Goal: Task Accomplishment & Management: Use online tool/utility

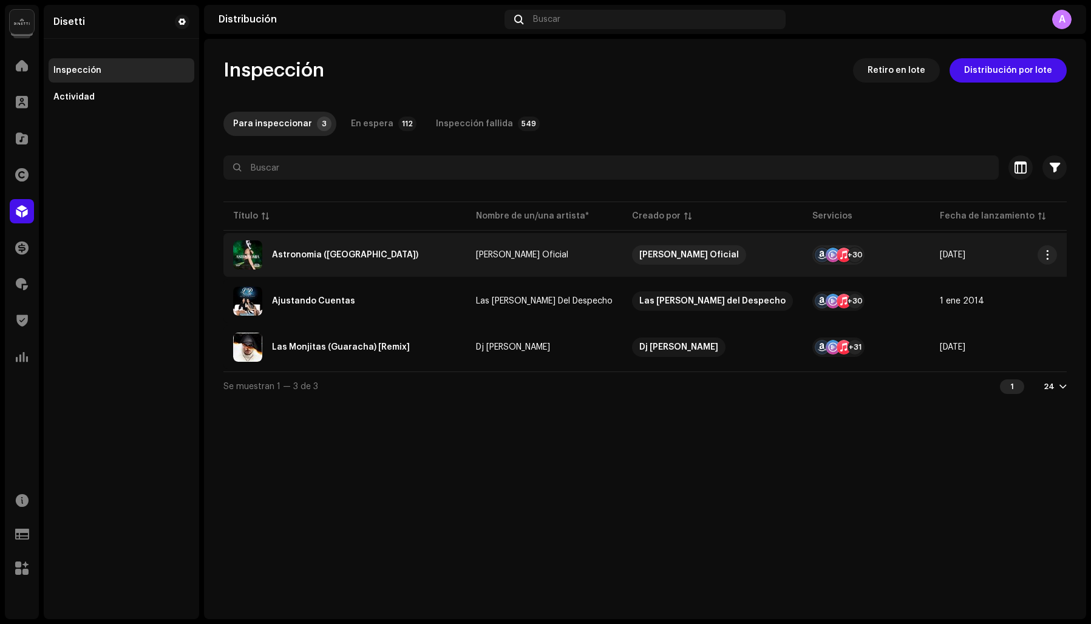
click at [290, 252] on div "Astronomia (Bootleg House)" at bounding box center [345, 255] width 146 height 8
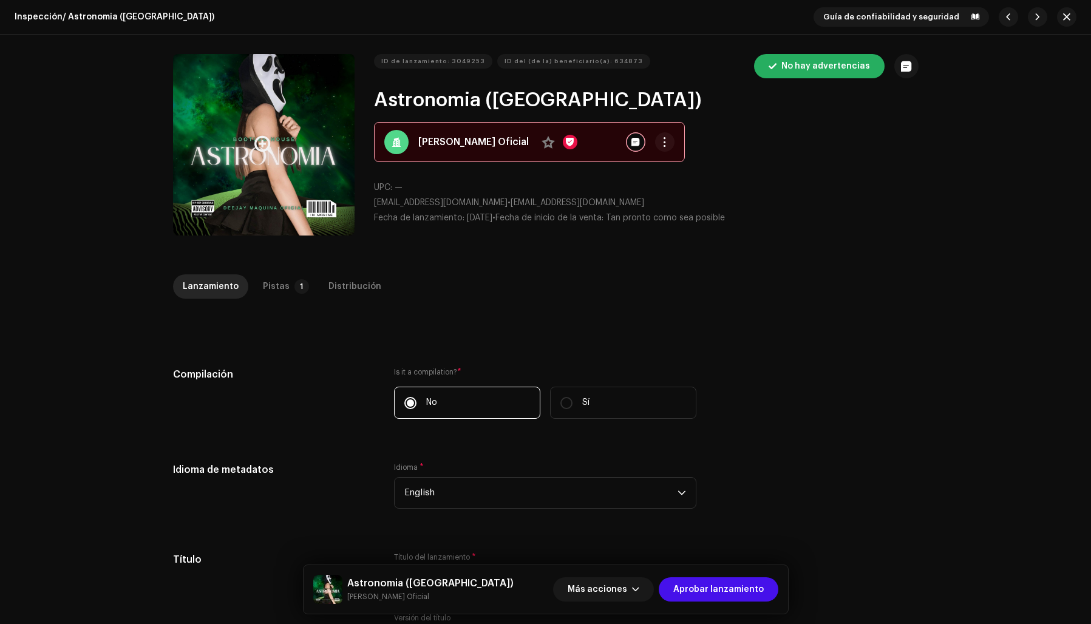
click at [192, 156] on button "Zoom Image" at bounding box center [263, 144] width 181 height 181
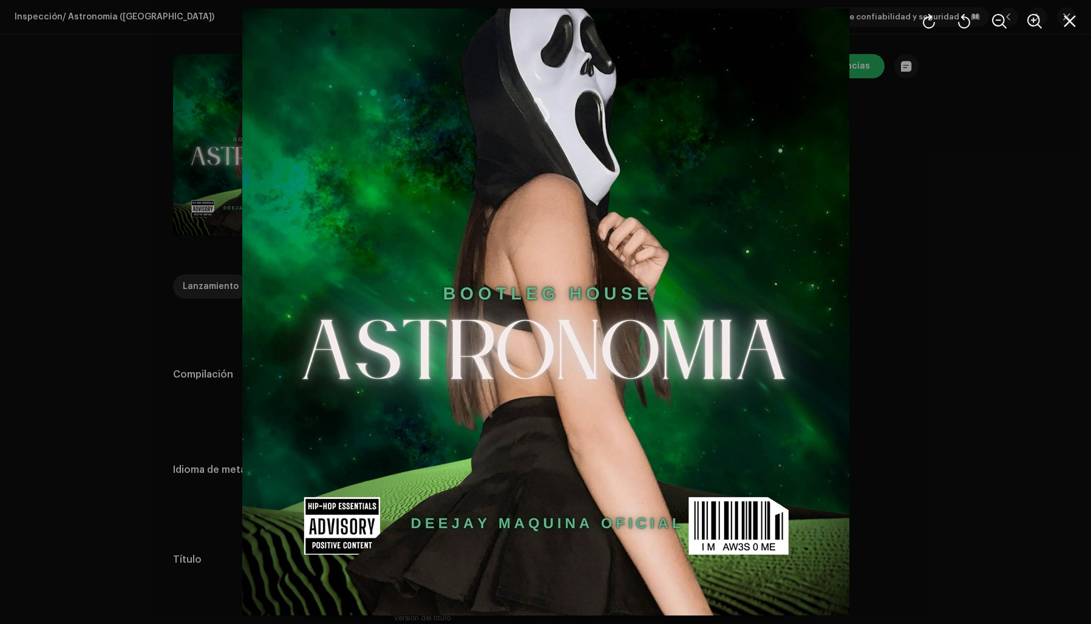
click at [919, 237] on div at bounding box center [545, 312] width 1091 height 624
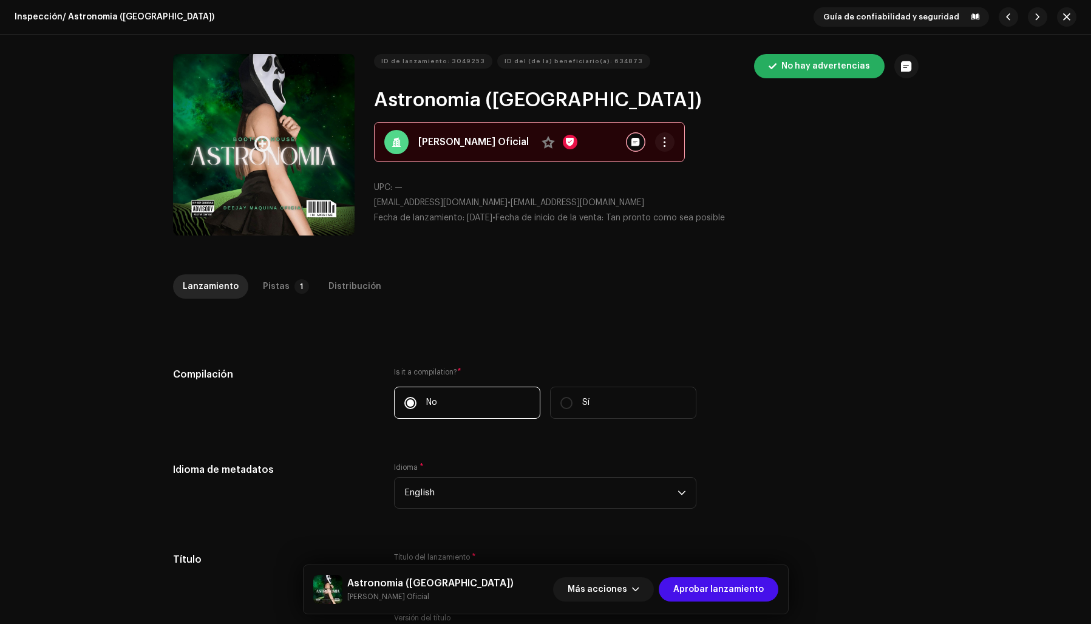
click at [247, 177] on button "Zoom Image" at bounding box center [263, 144] width 181 height 181
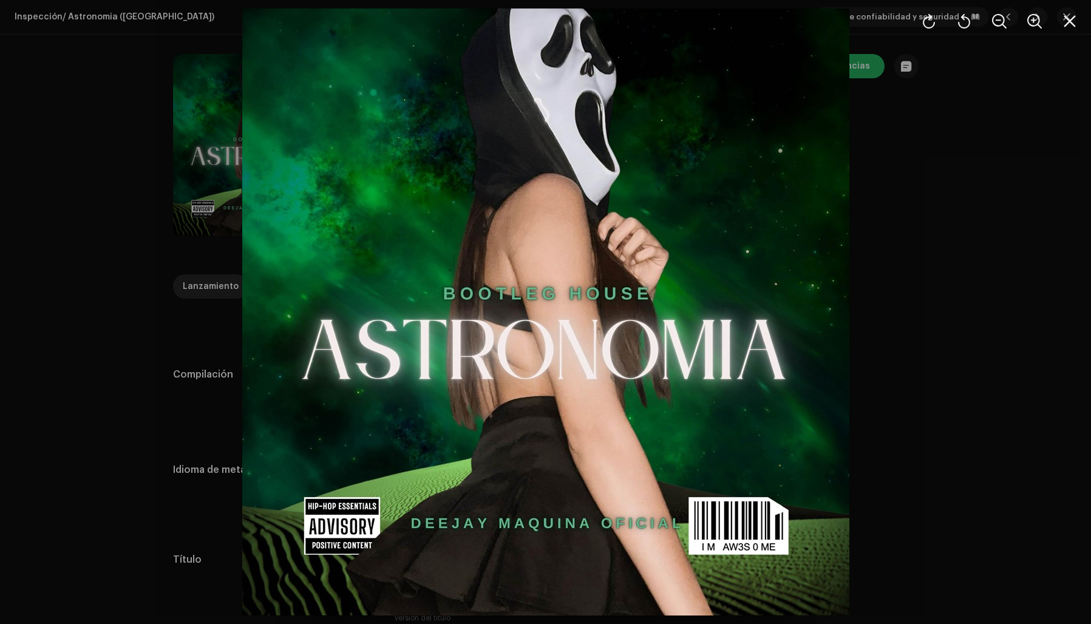
click at [950, 158] on div at bounding box center [545, 312] width 1091 height 624
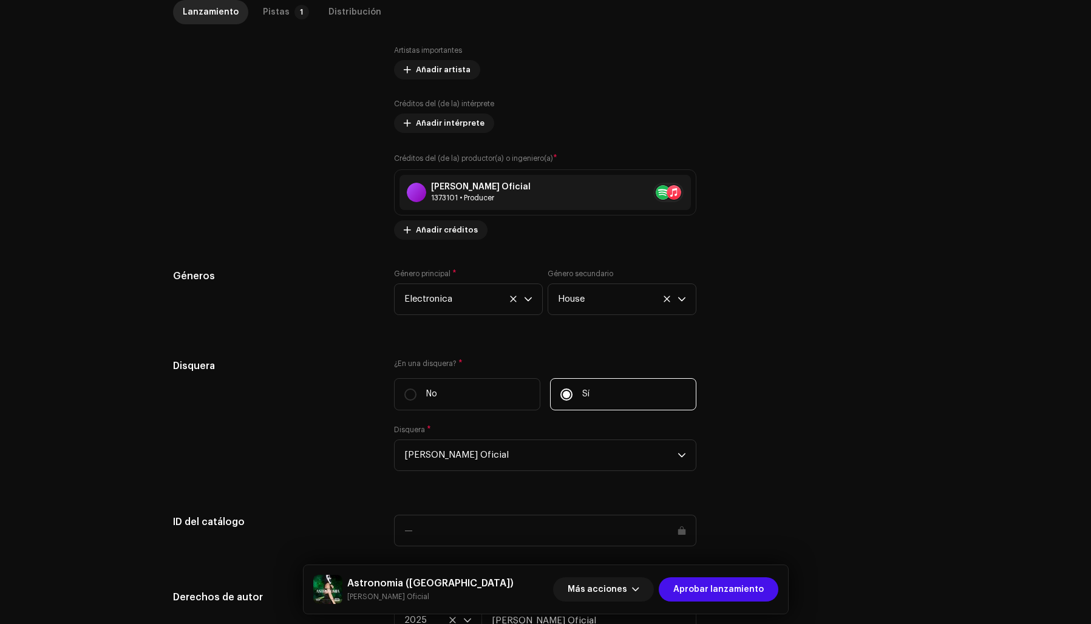
scroll to position [990, 0]
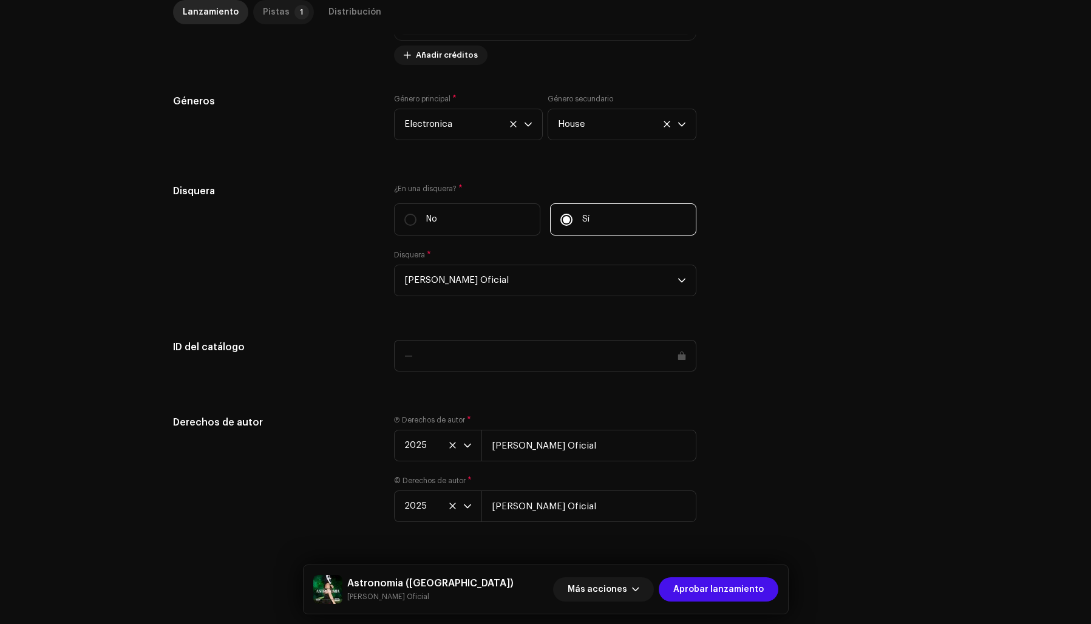
click at [263, 7] on div "Pistas" at bounding box center [276, 12] width 27 height 24
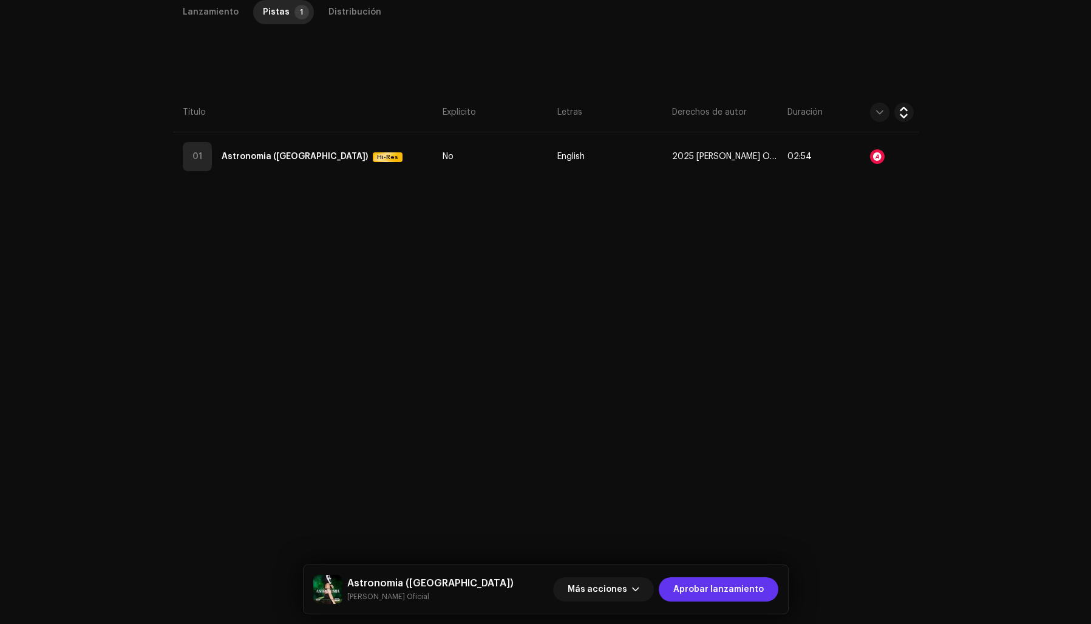
click at [696, 586] on span "Aprobar lanzamiento" at bounding box center [718, 589] width 90 height 24
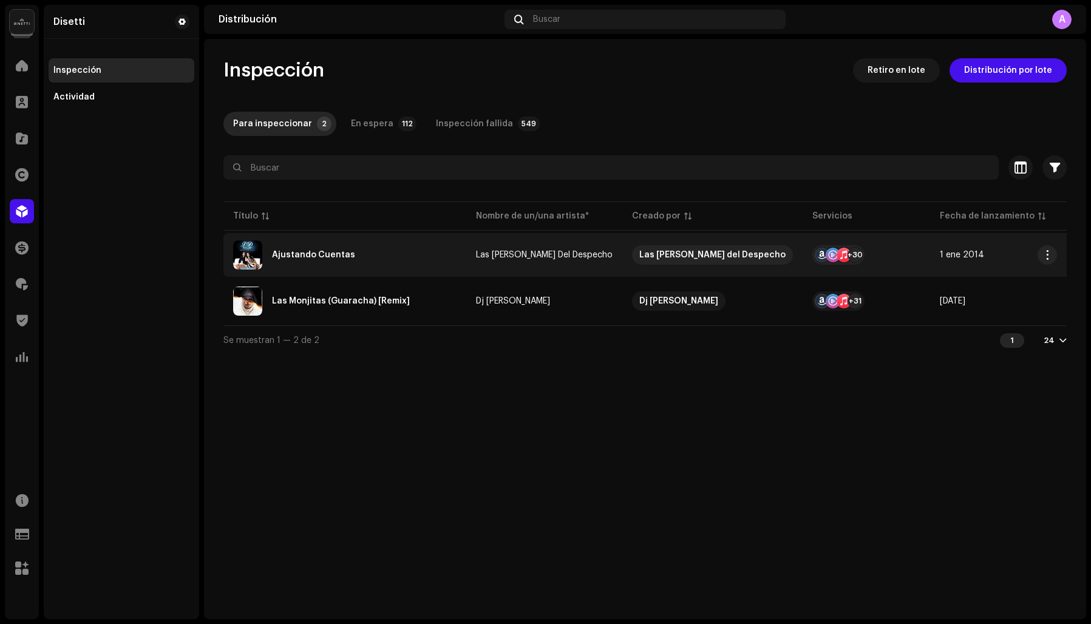
click at [311, 254] on div "Ajustando Cuentas" at bounding box center [313, 255] width 83 height 8
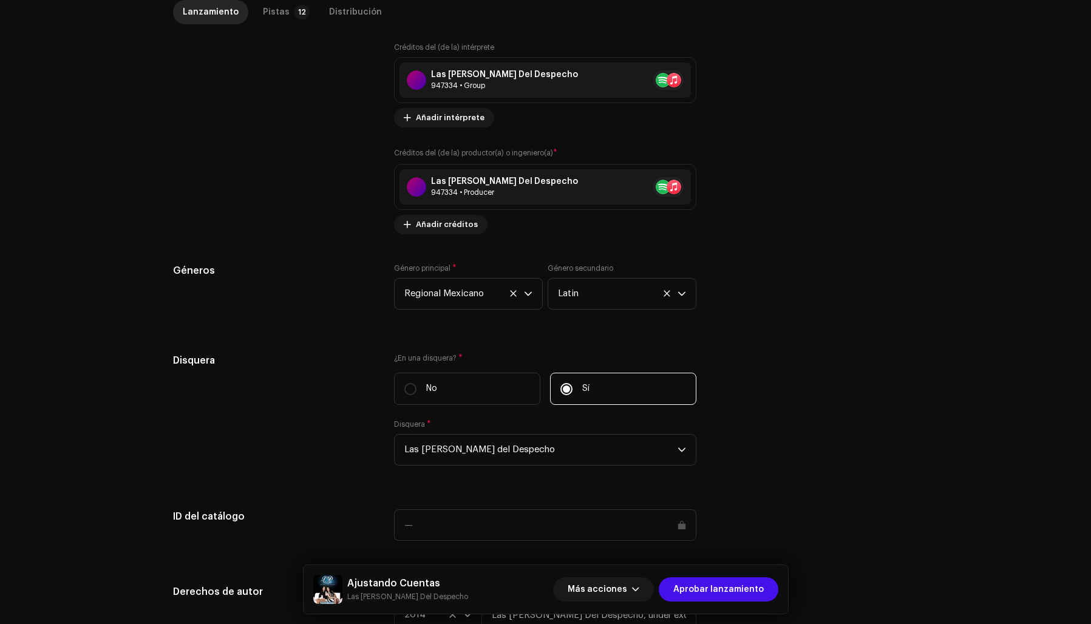
scroll to position [1054, 0]
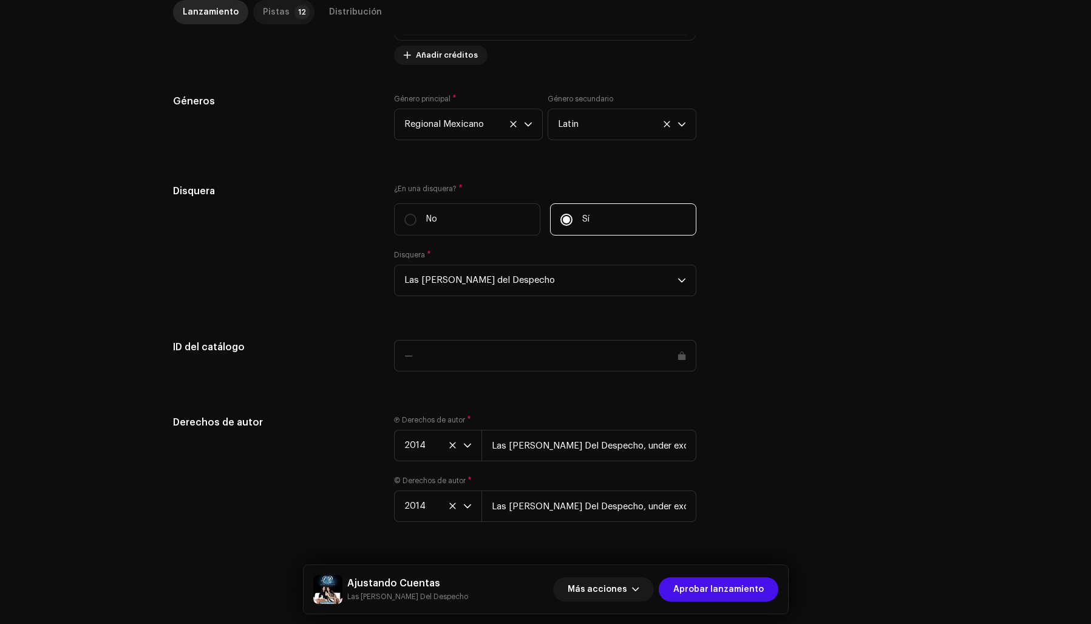
click at [271, 11] on div "Pistas" at bounding box center [276, 12] width 27 height 24
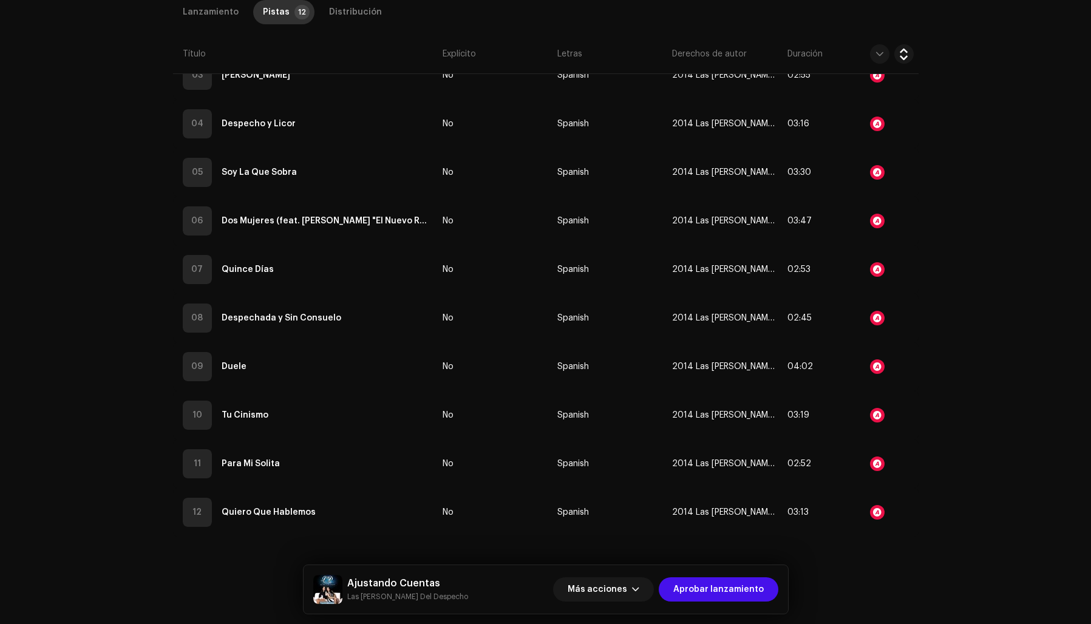
scroll to position [466, 0]
click at [740, 588] on span "Aprobar lanzamiento" at bounding box center [718, 589] width 90 height 24
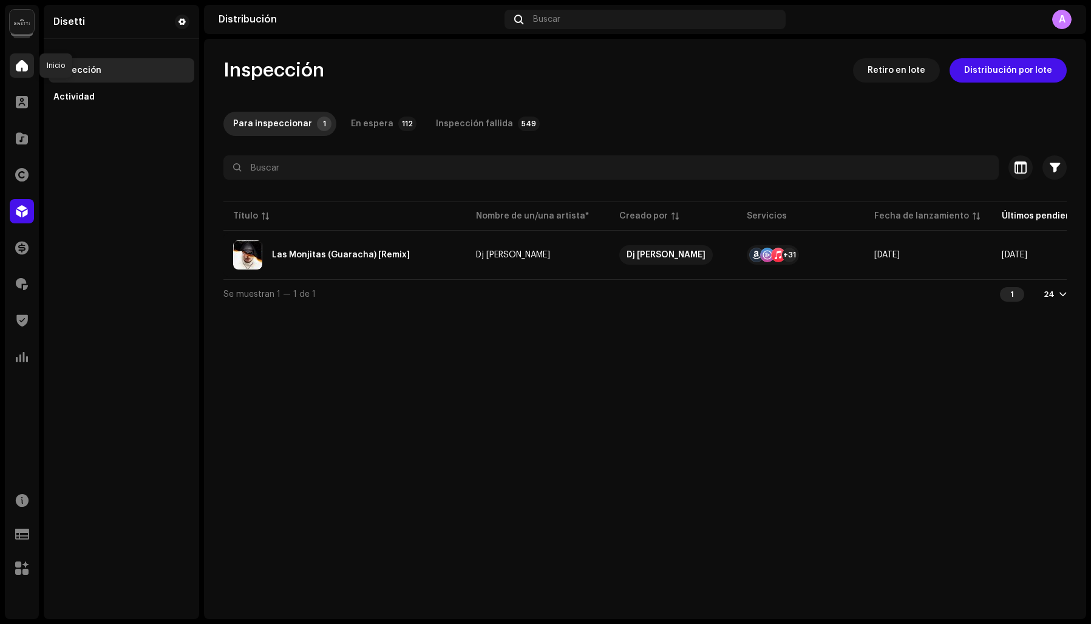
click at [15, 64] on div at bounding box center [22, 65] width 24 height 24
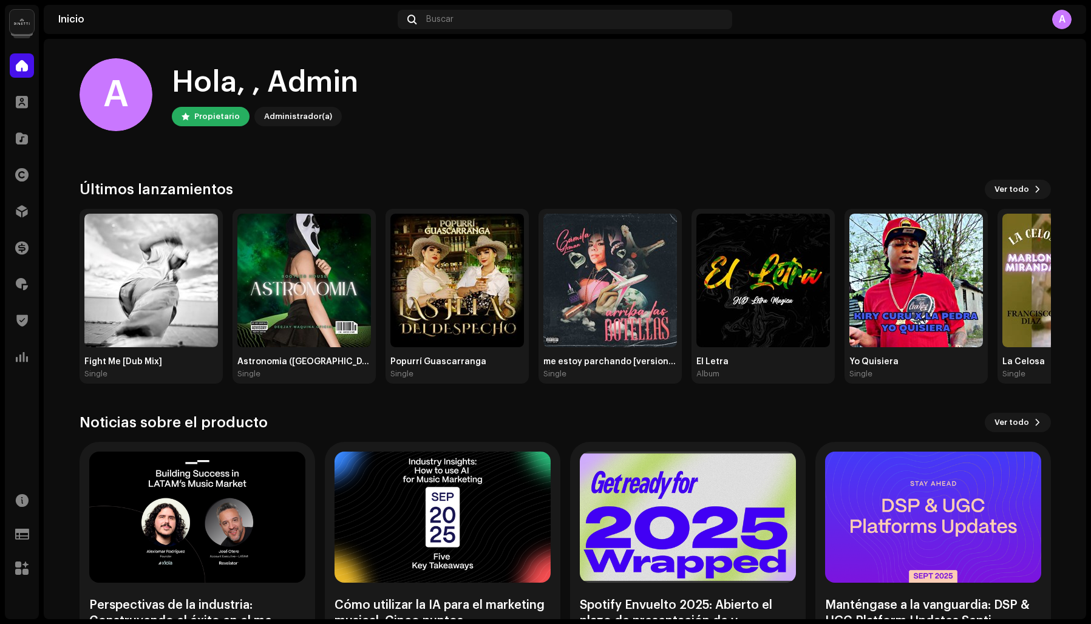
scroll to position [2, 0]
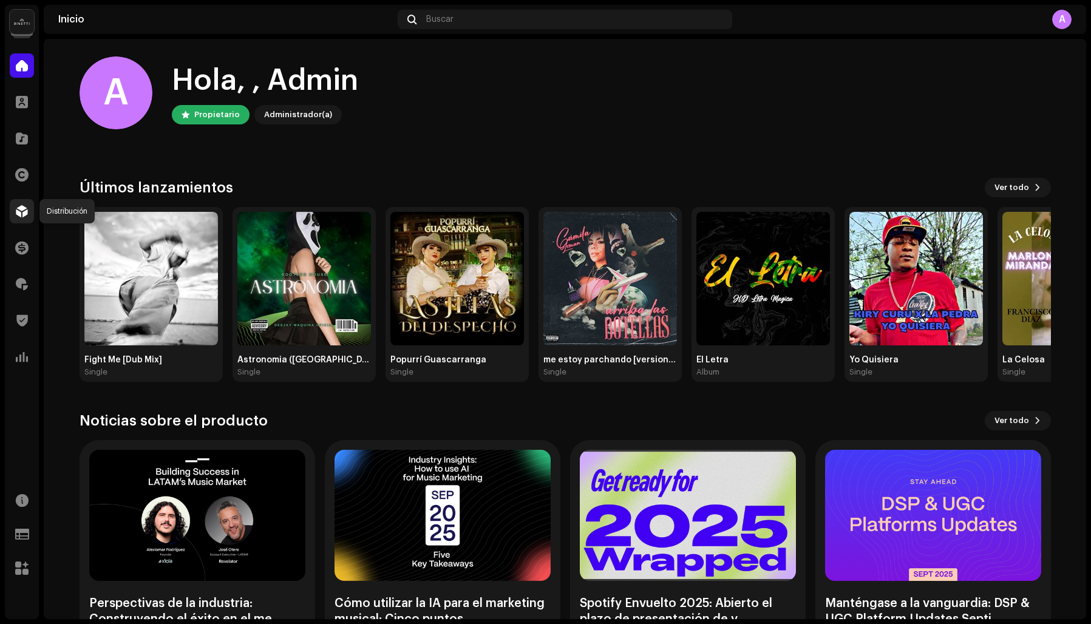
click at [16, 213] on span at bounding box center [22, 211] width 12 height 10
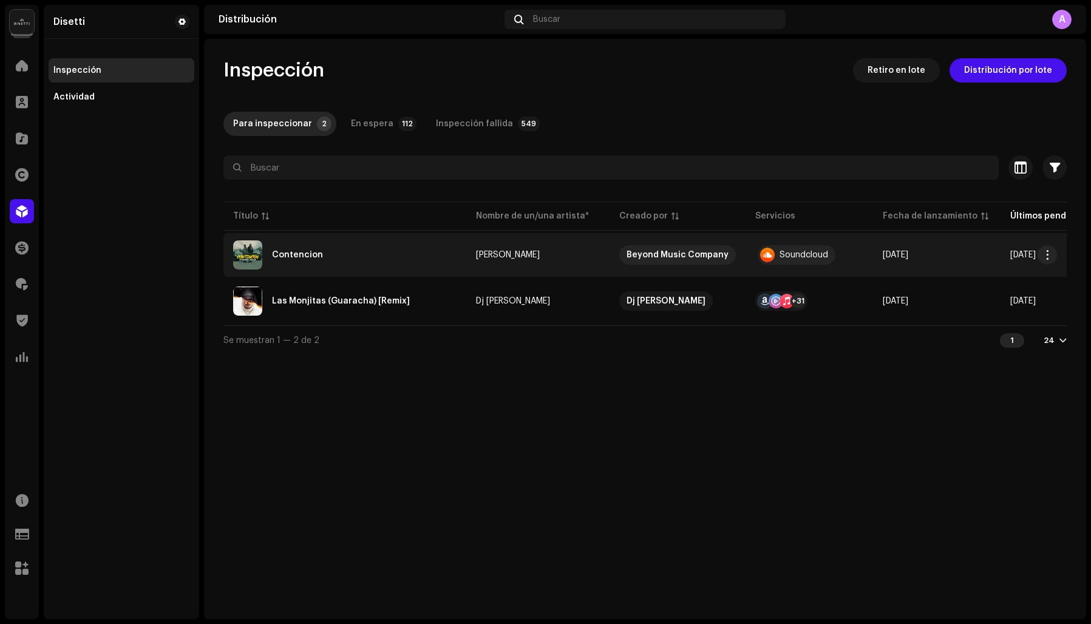
click at [291, 252] on div "Contencion" at bounding box center [297, 255] width 51 height 8
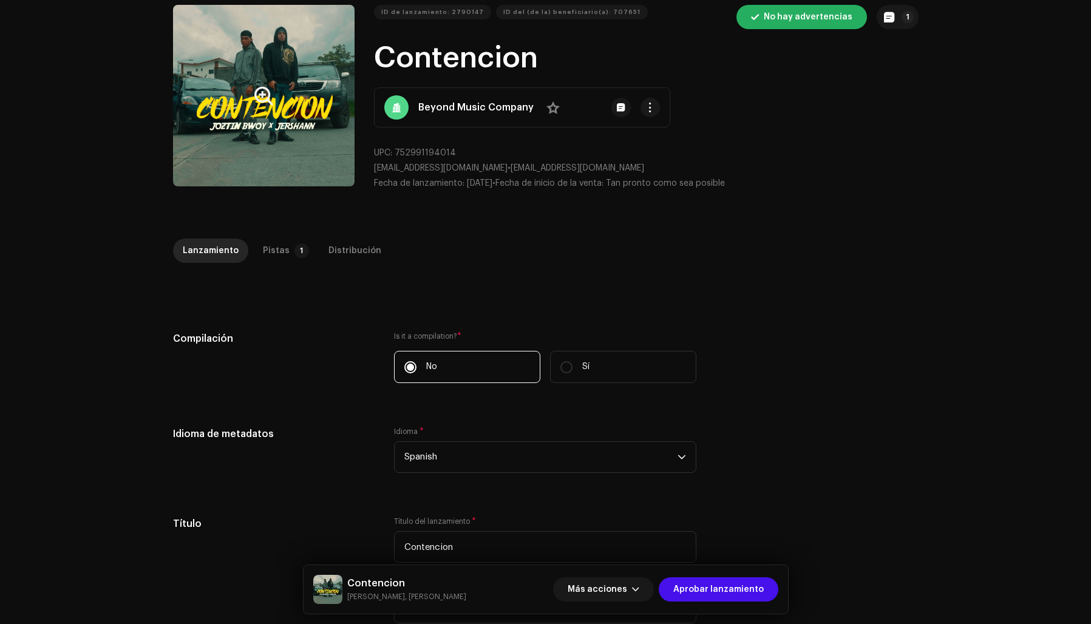
scroll to position [50, 0]
click at [220, 143] on button "Zoom Image" at bounding box center [263, 94] width 181 height 181
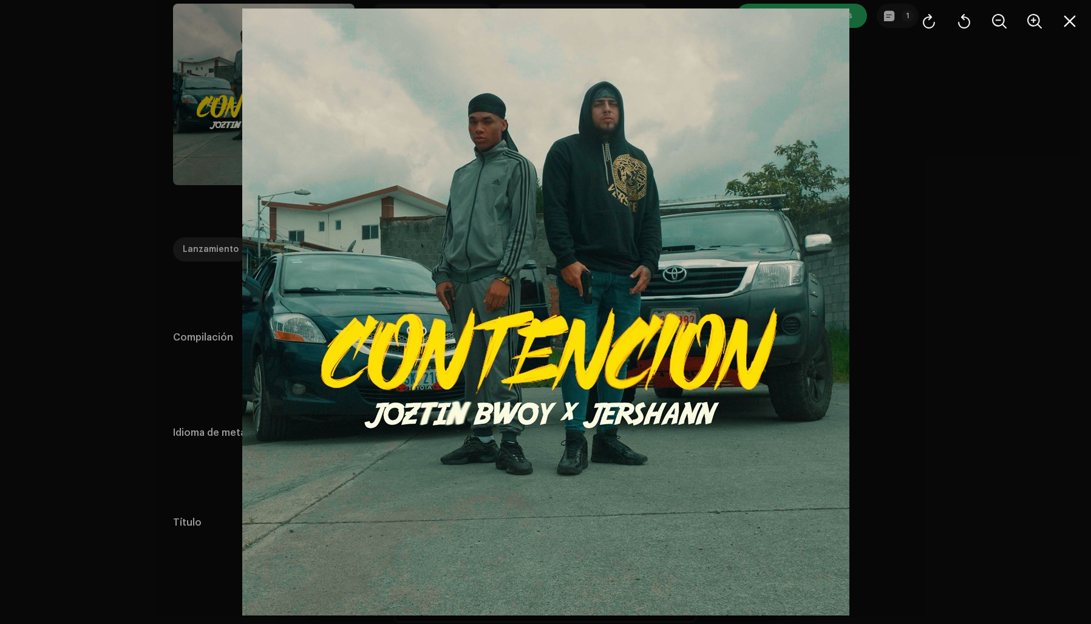
click at [947, 243] on div at bounding box center [545, 312] width 1091 height 624
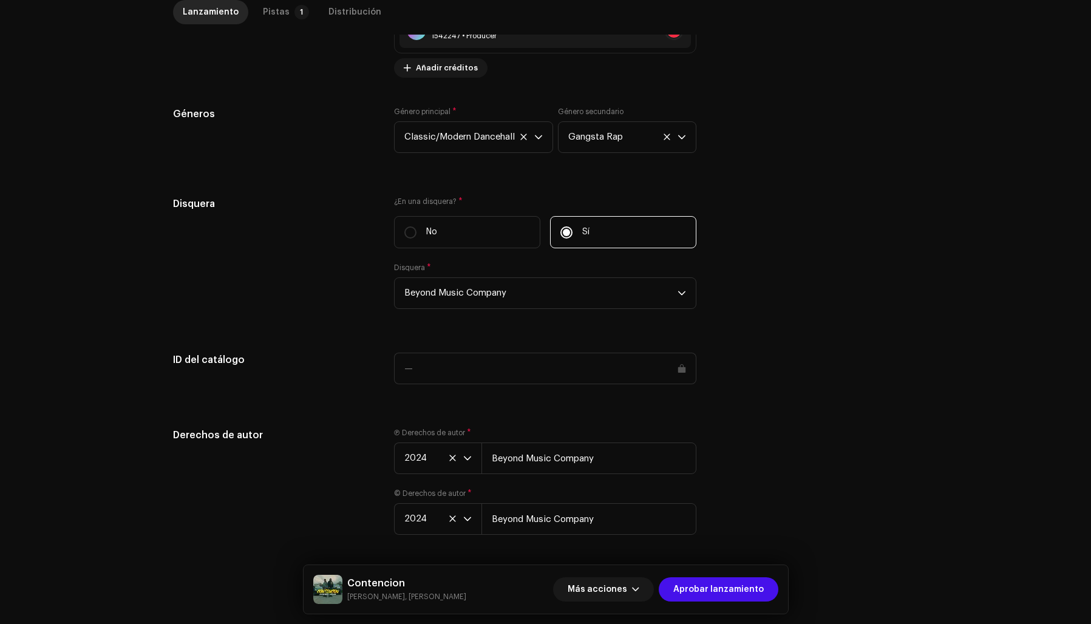
scroll to position [1134, 0]
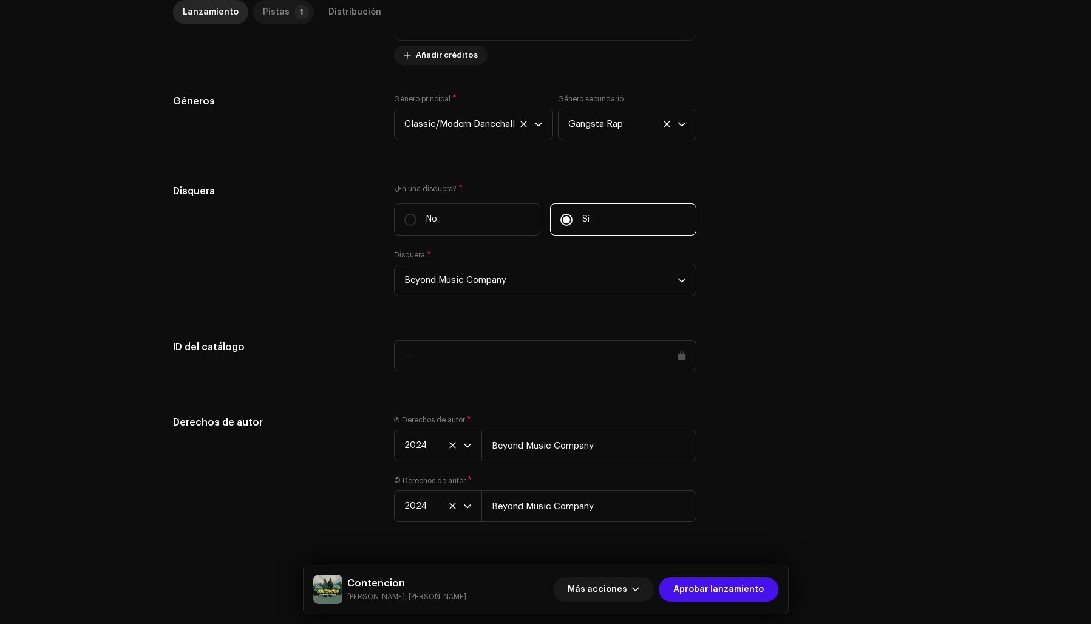
click at [271, 8] on div "Pistas" at bounding box center [276, 12] width 27 height 24
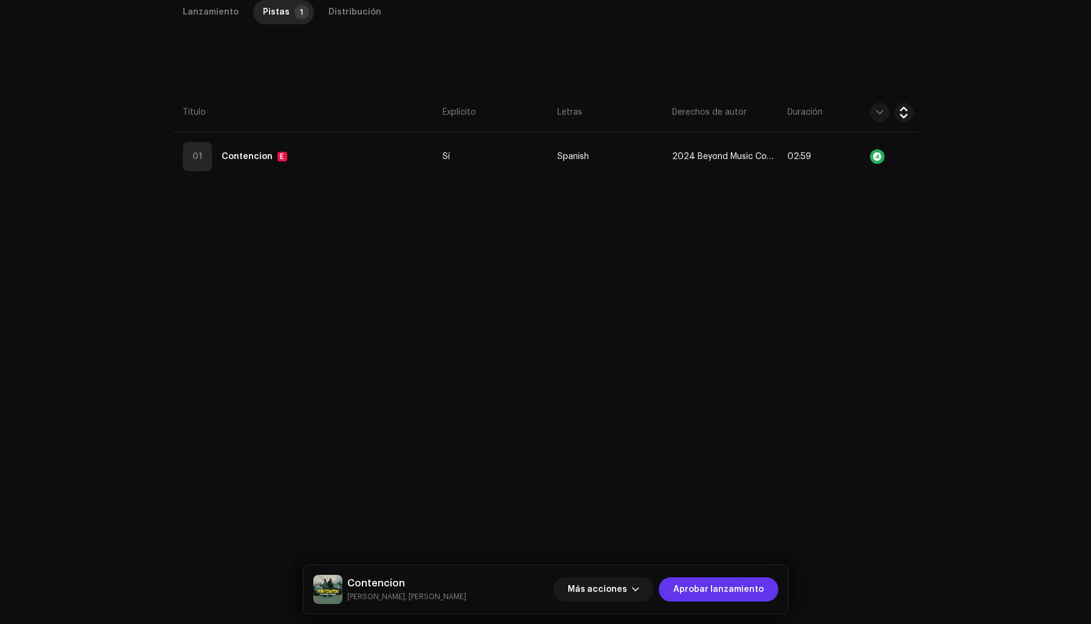
click at [708, 586] on span "Aprobar lanzamiento" at bounding box center [718, 589] width 90 height 24
